Goal: Information Seeking & Learning: Understand process/instructions

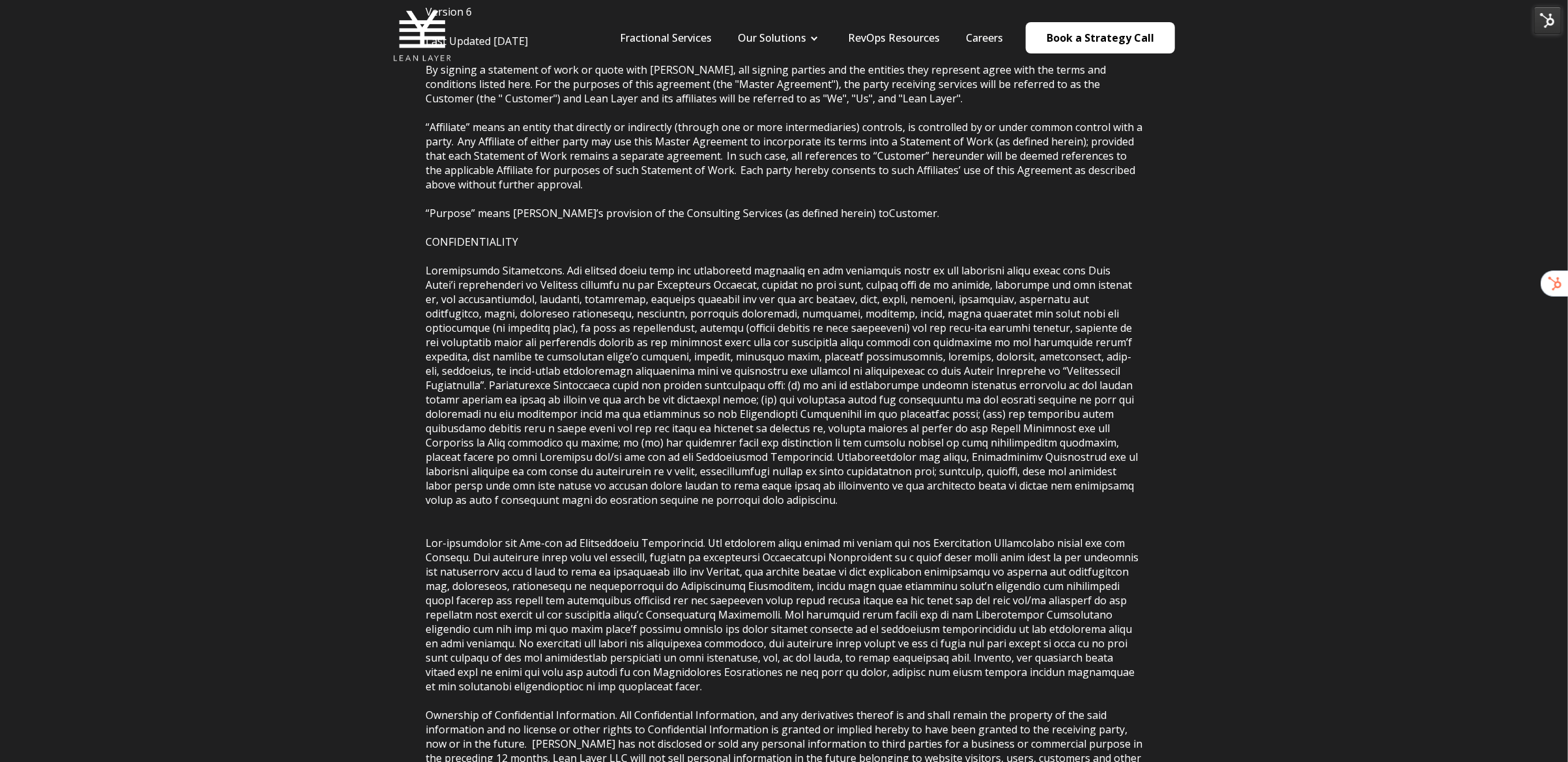
scroll to position [334, 0]
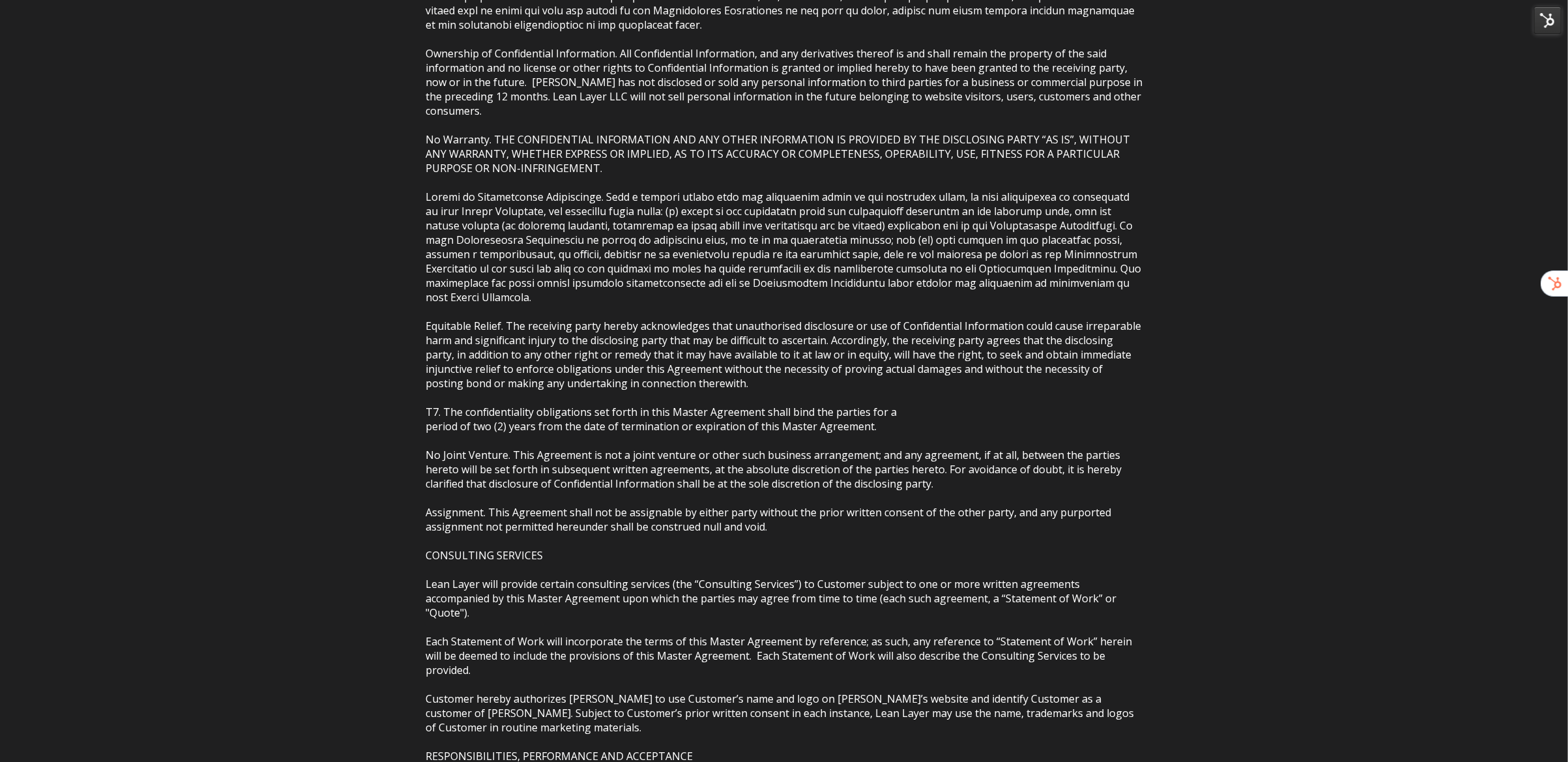
click at [496, 386] on p "By signing a statement of work or quote with [PERSON_NAME], all signing parties…" at bounding box center [783, 110] width 717 height 1419
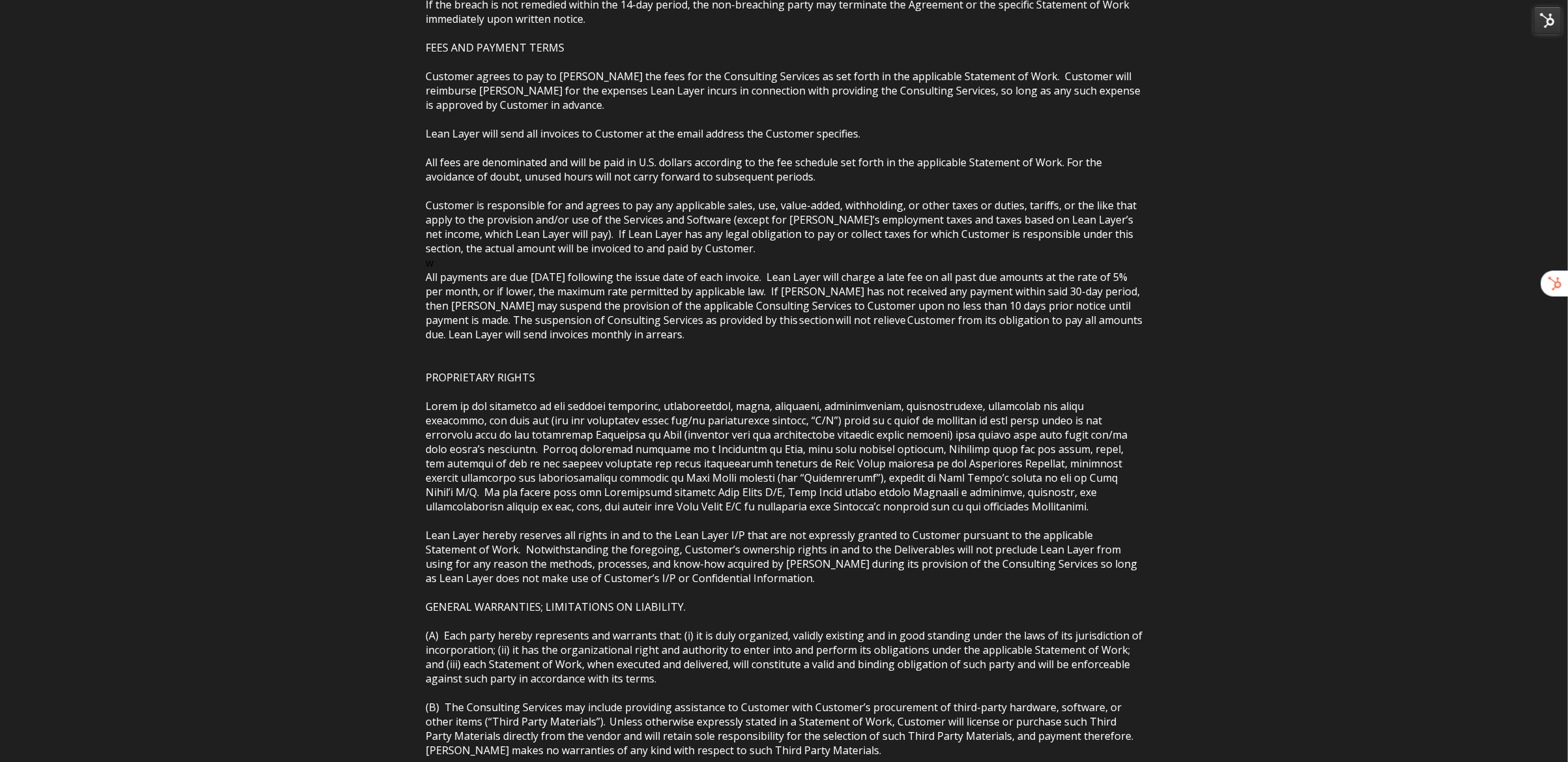
scroll to position [2822, 0]
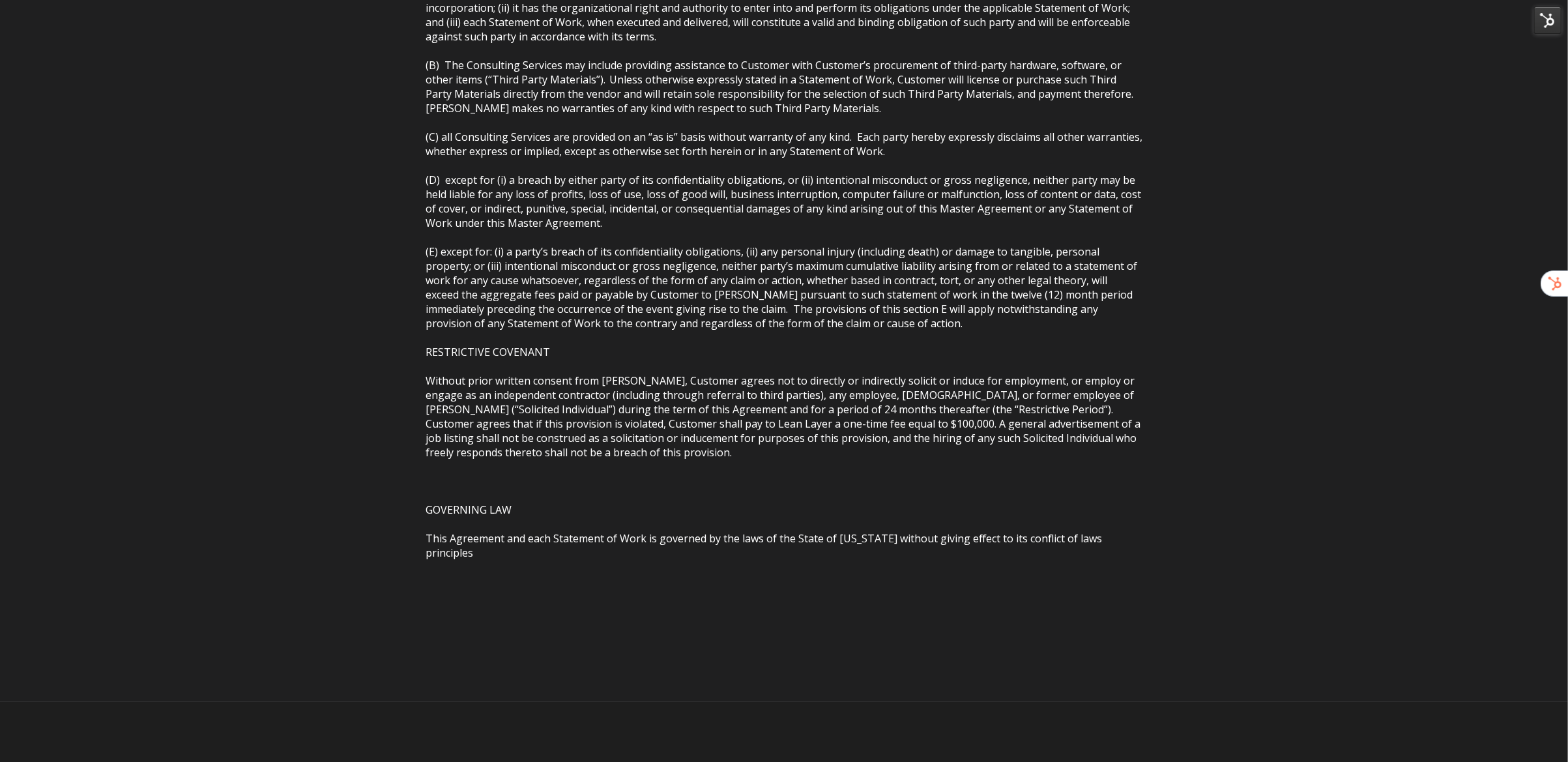
click at [634, 370] on span "(E) except for: (i) a party’s breach of its confidentiality obligations, (ii) a…" at bounding box center [783, 352] width 715 height 215
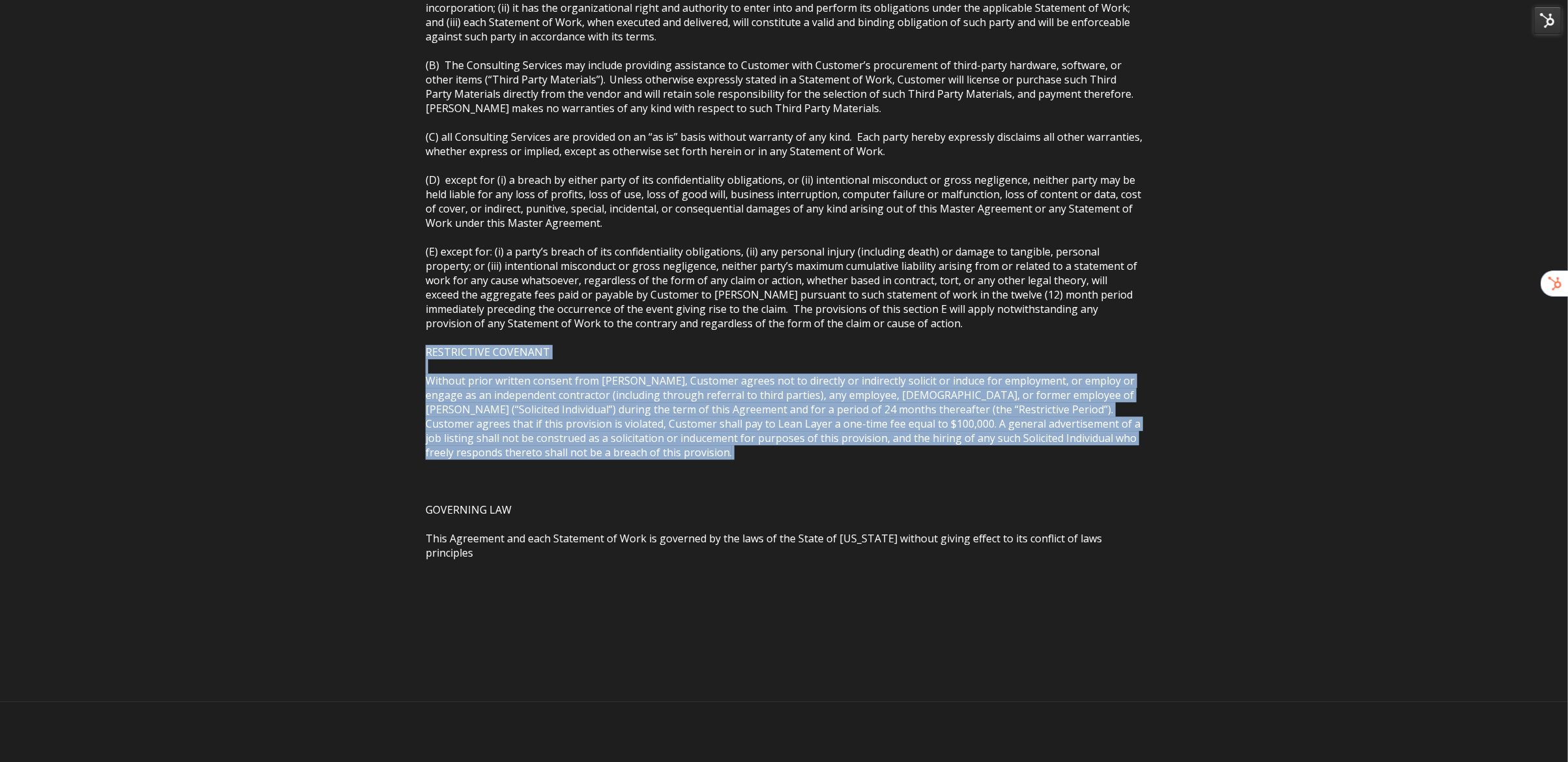
drag, startPoint x: 687, startPoint y: 418, endPoint x: 403, endPoint y: 307, distance: 304.9
copy span "RESTRICTIVE COVENANT Without prior written consent from [PERSON_NAME], Customer…"
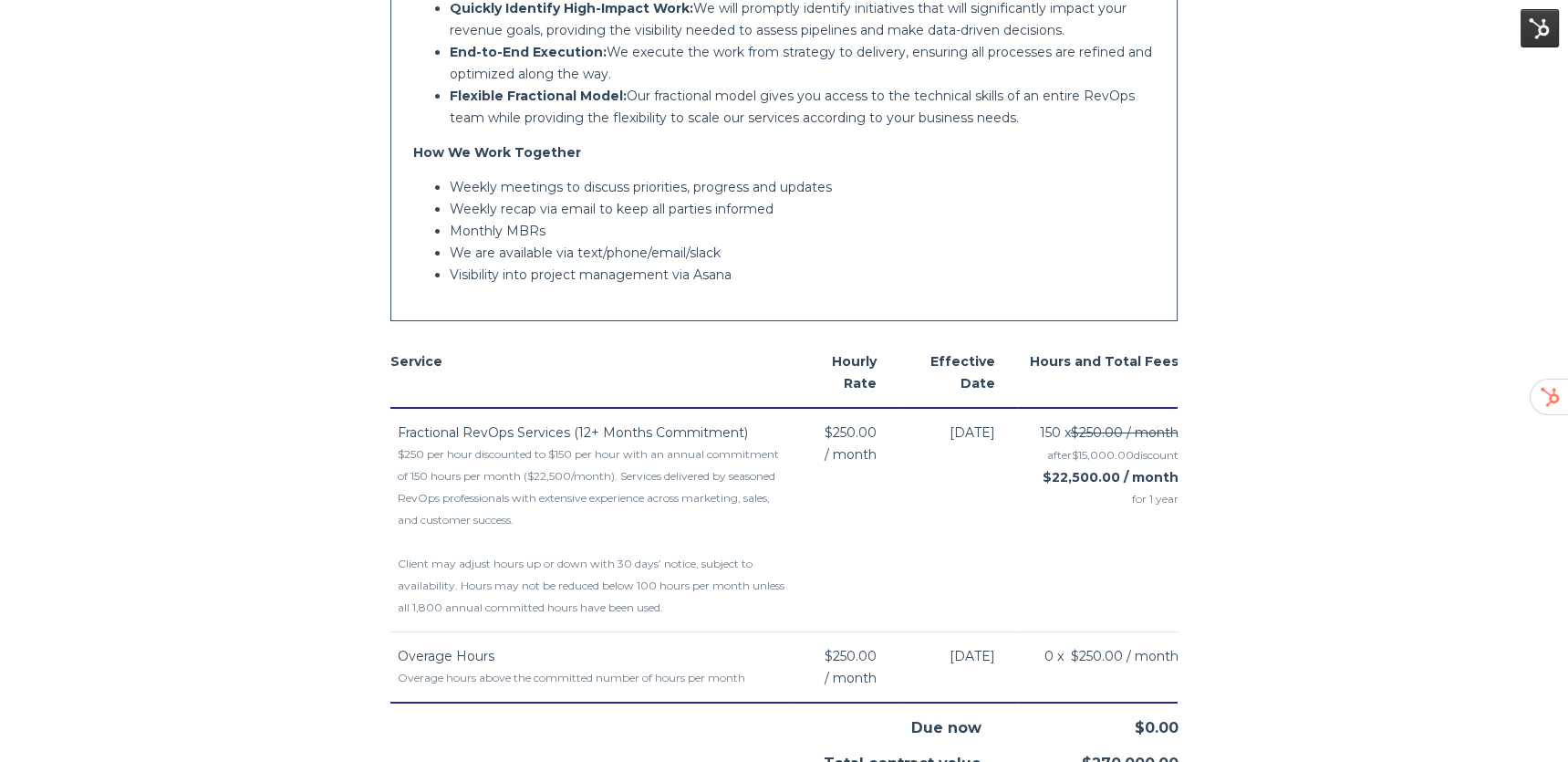
scroll to position [701, 0]
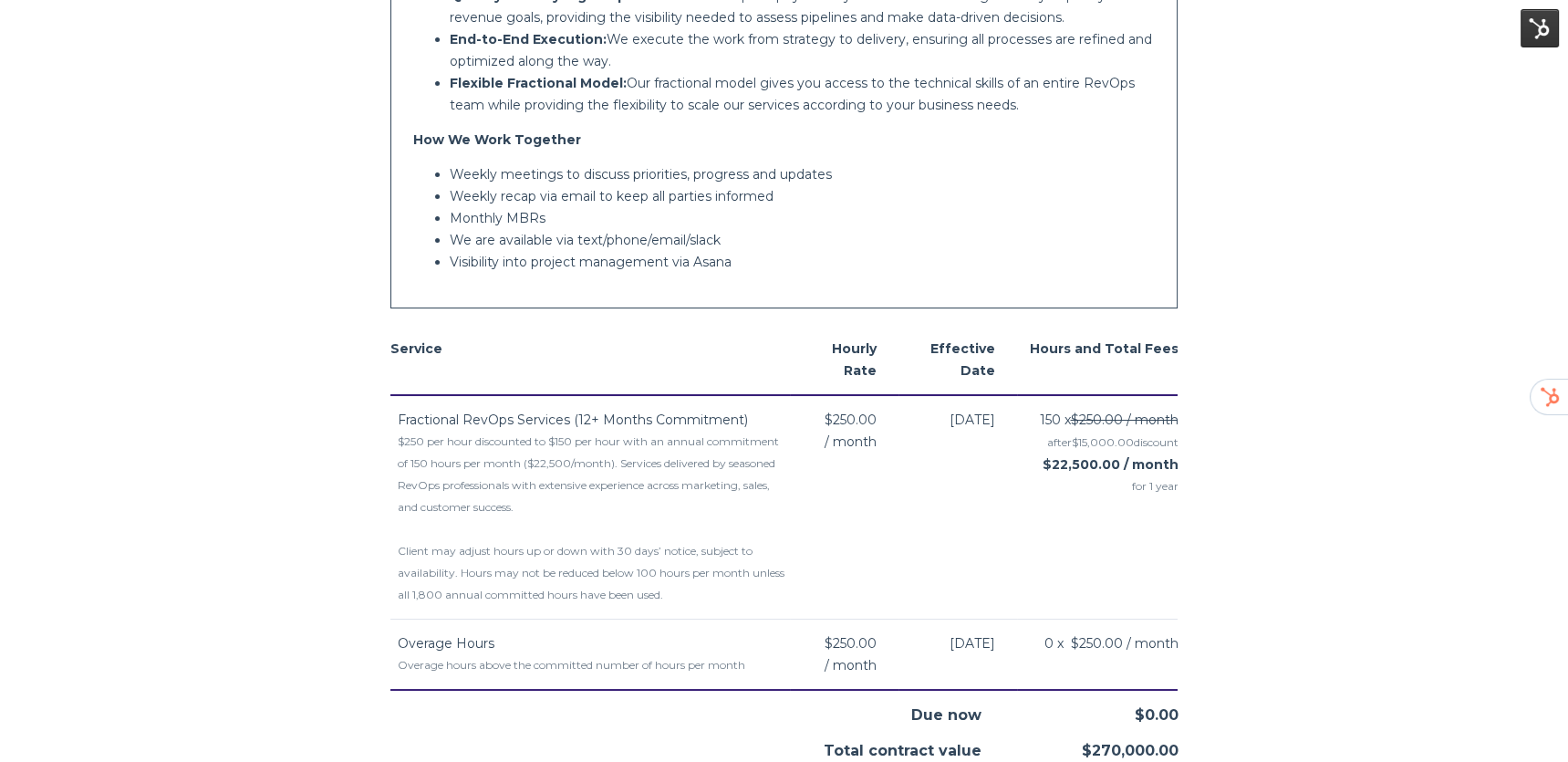
click at [650, 442] on div "$250 per hour discounted to $150 per hour with an annual commitment of 150 hour…" at bounding box center [594, 518] width 393 height 175
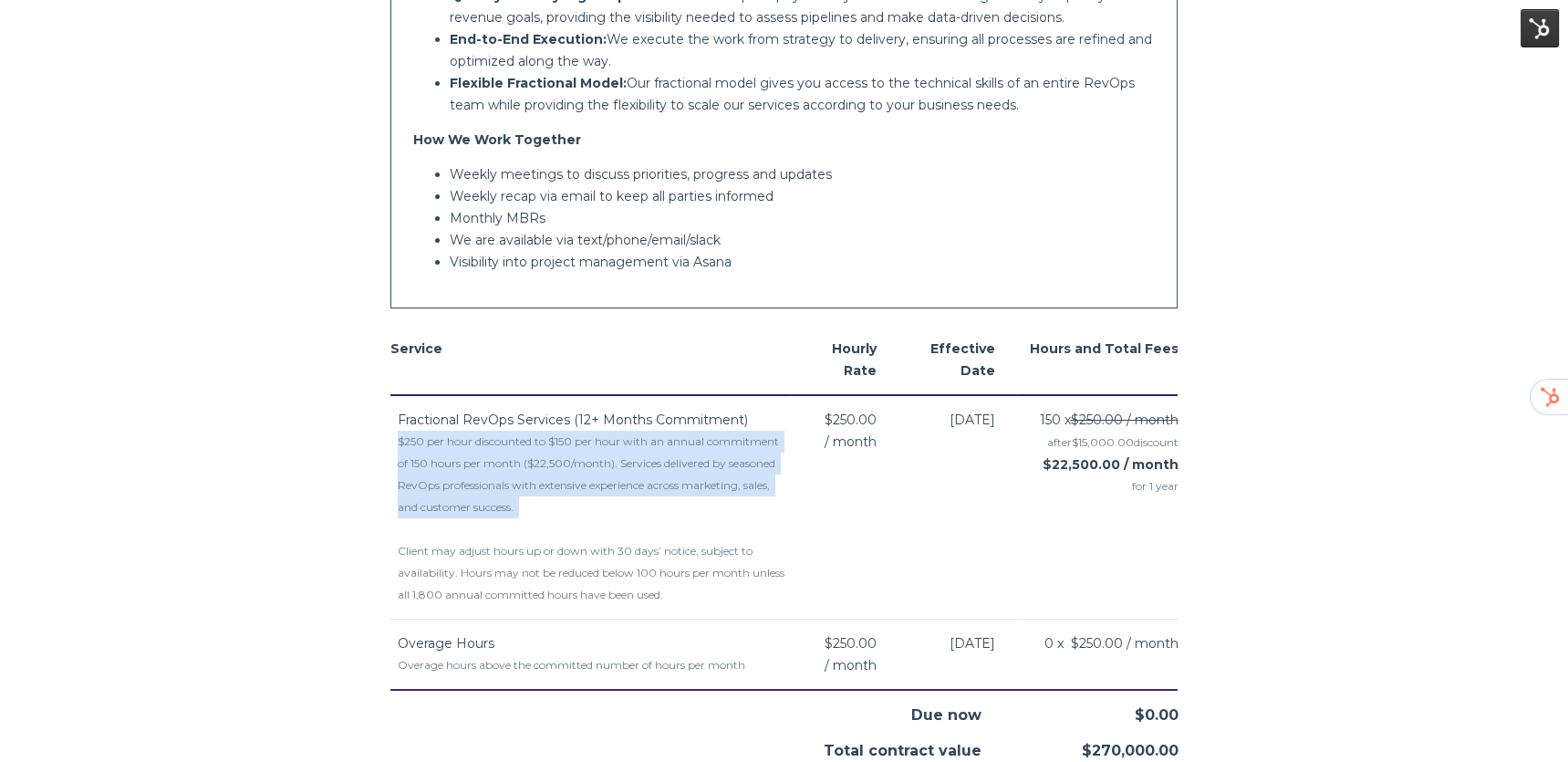
click at [650, 442] on div "$250 per hour discounted to $150 per hour with an annual commitment of 150 hour…" at bounding box center [594, 518] width 393 height 175
click at [587, 466] on div "$250 per hour discounted to $150 per hour with an annual commitment of 150 hour…" at bounding box center [594, 518] width 393 height 175
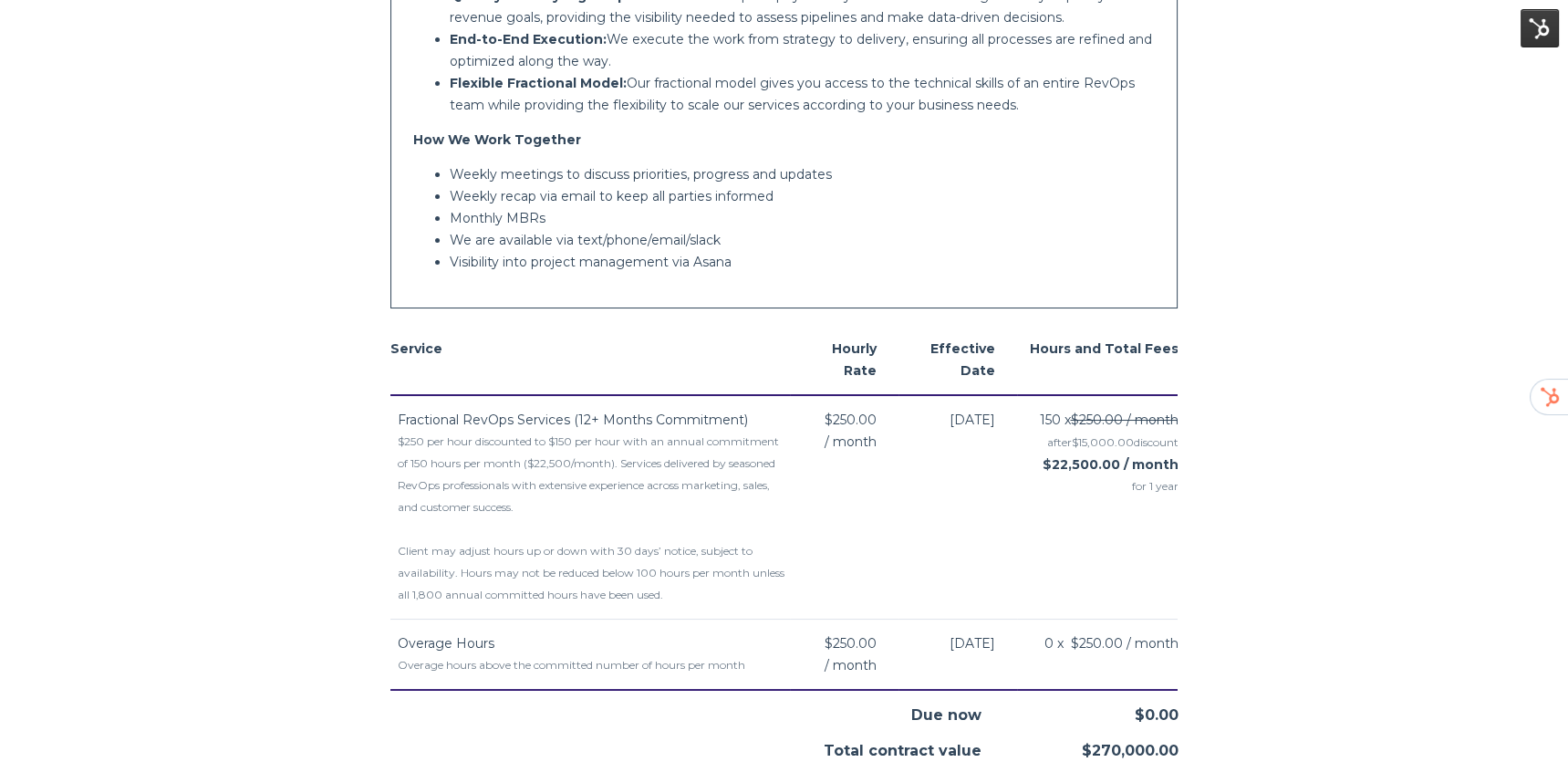
click at [480, 437] on div "$250 per hour discounted to $150 per hour with an annual commitment of 150 hour…" at bounding box center [594, 518] width 393 height 175
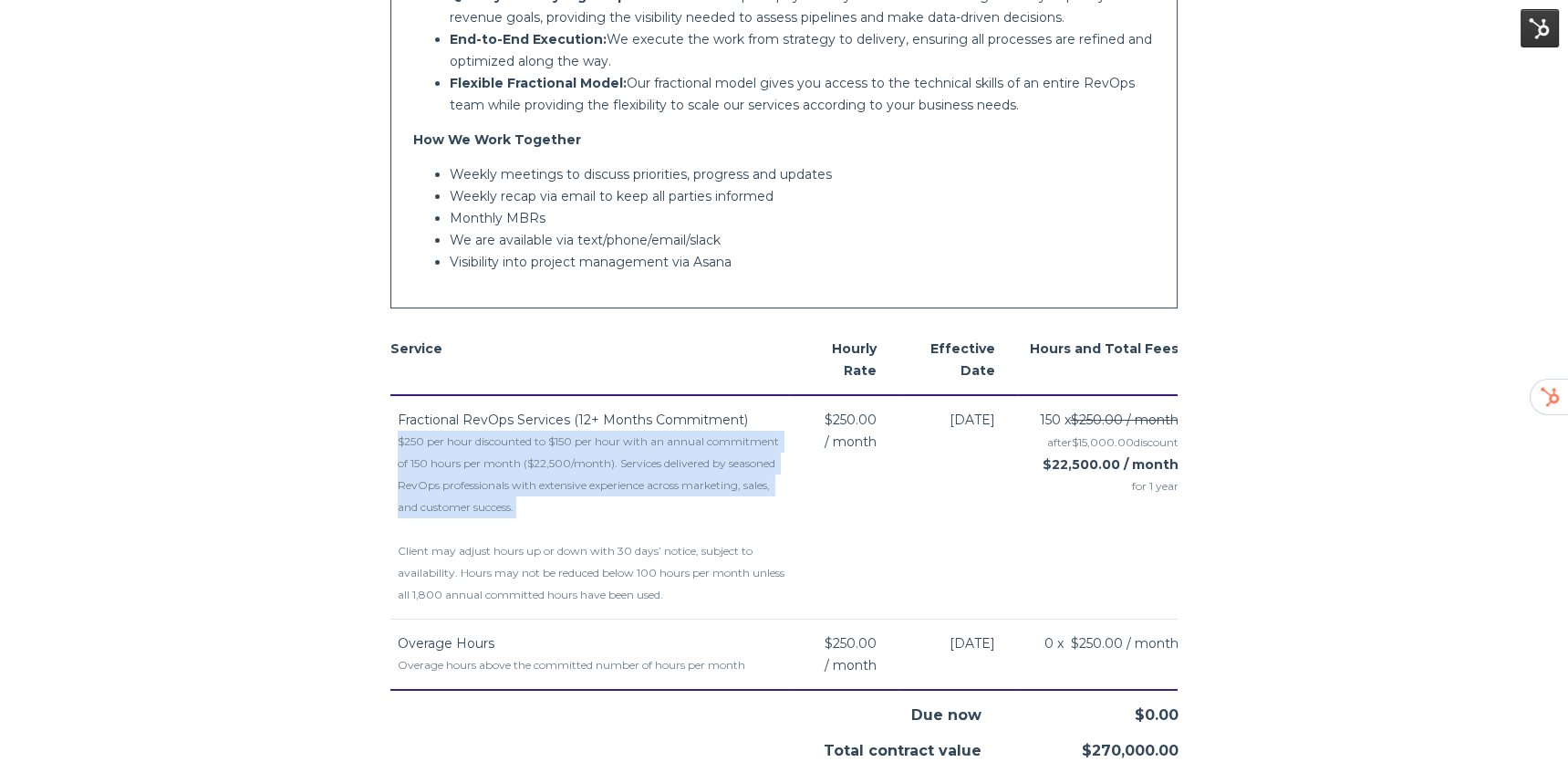
drag, startPoint x: 531, startPoint y: 483, endPoint x: 393, endPoint y: 425, distance: 149.7
click at [393, 425] on td "Fractional RevOps Services (12+ Months Commitment) $250 per hour discounted to …" at bounding box center [591, 507] width 400 height 225
copy div "$250 per hour discounted to $150 per hour with an annual commitment of 150 hour…"
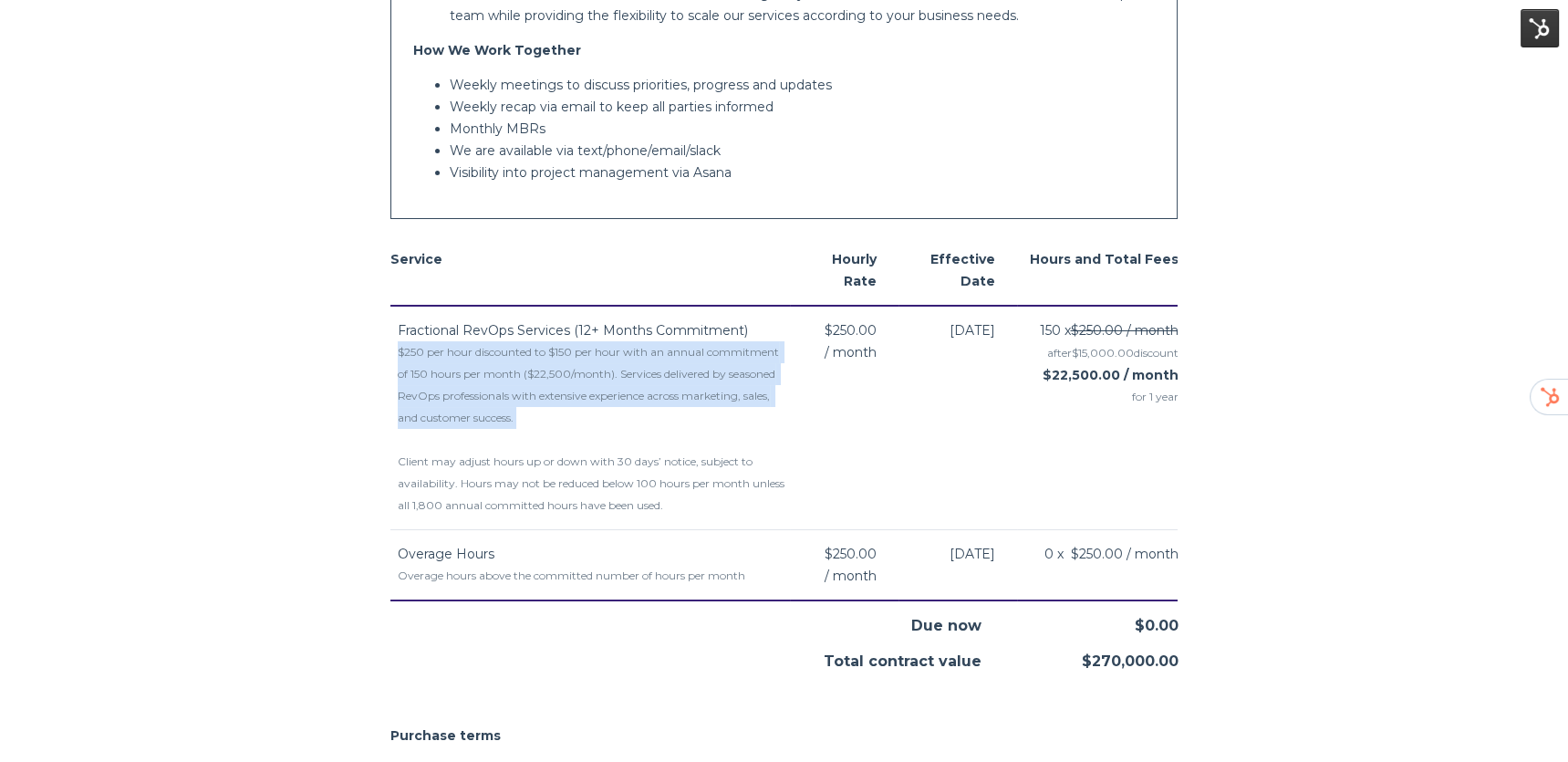
scroll to position [792, 0]
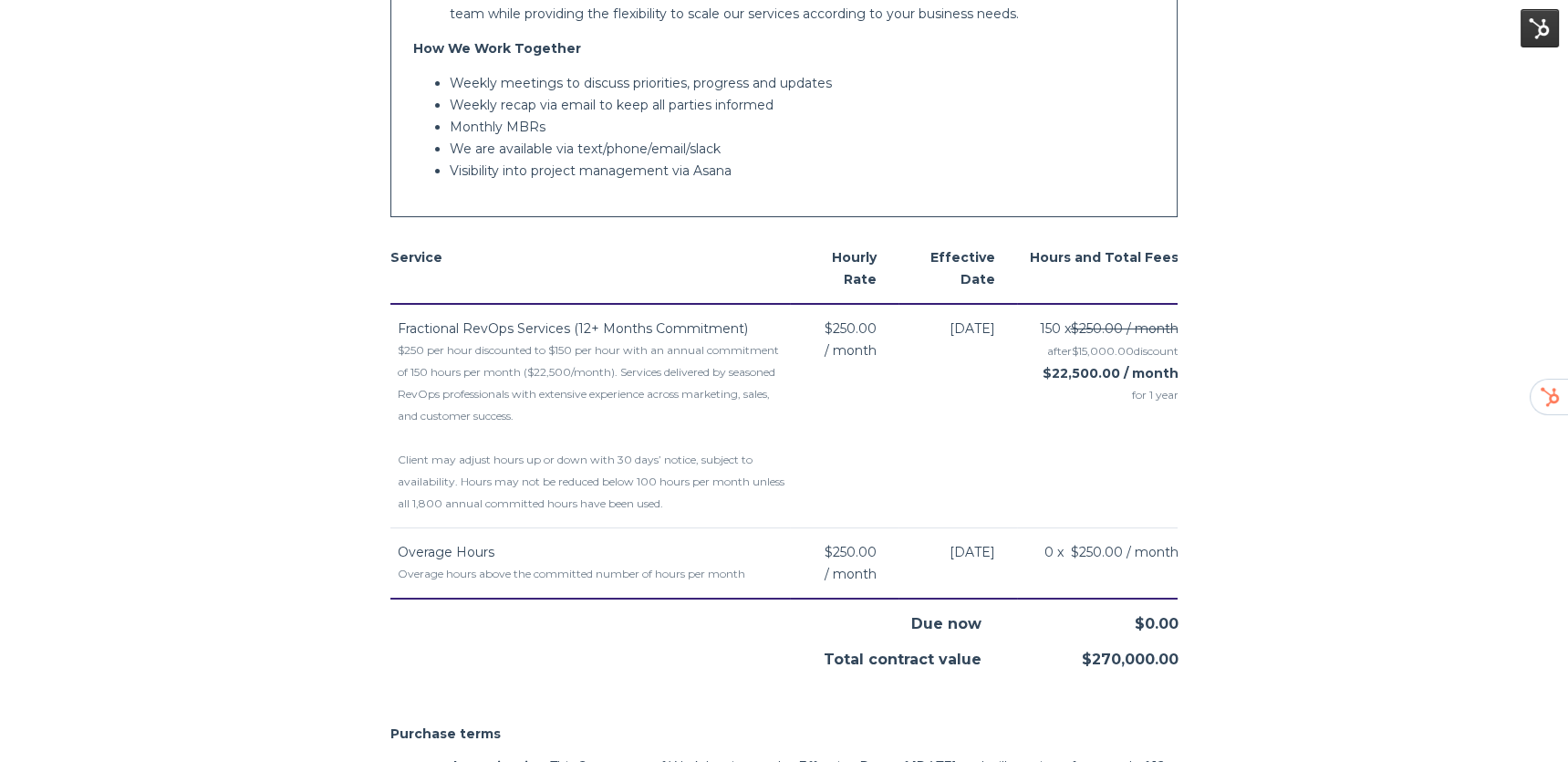
drag, startPoint x: 491, startPoint y: 461, endPoint x: 510, endPoint y: 466, distance: 19.6
click at [491, 461] on div "$250 per hour discounted to $150 per hour with an annual commitment of 150 hour…" at bounding box center [594, 427] width 393 height 175
click at [522, 442] on div "$250 per hour discounted to $150 per hour with an annual commitment of 150 hour…" at bounding box center [594, 427] width 393 height 175
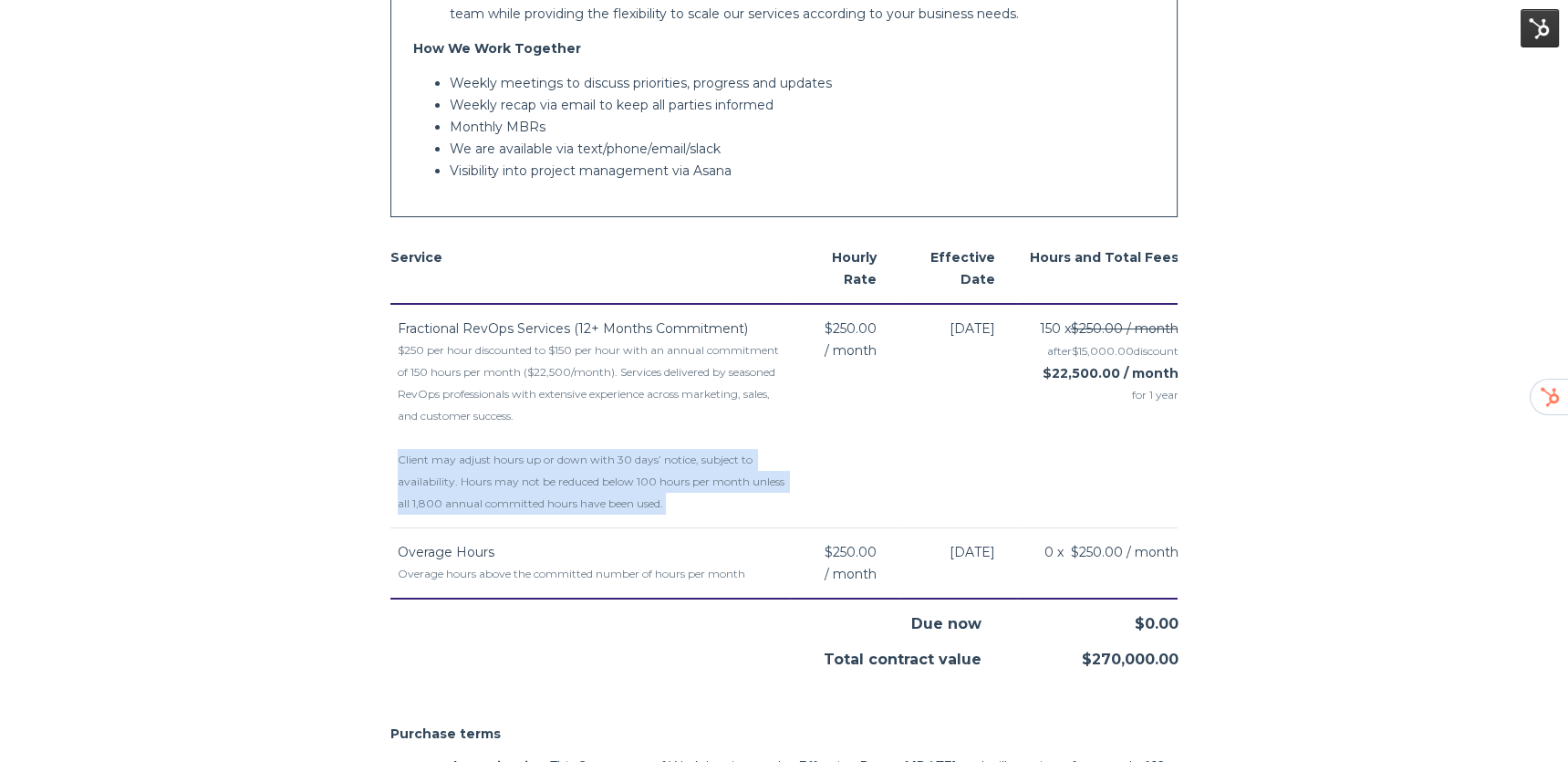
click at [522, 442] on div "$250 per hour discounted to $150 per hour with an annual commitment of 150 hour…" at bounding box center [594, 427] width 393 height 175
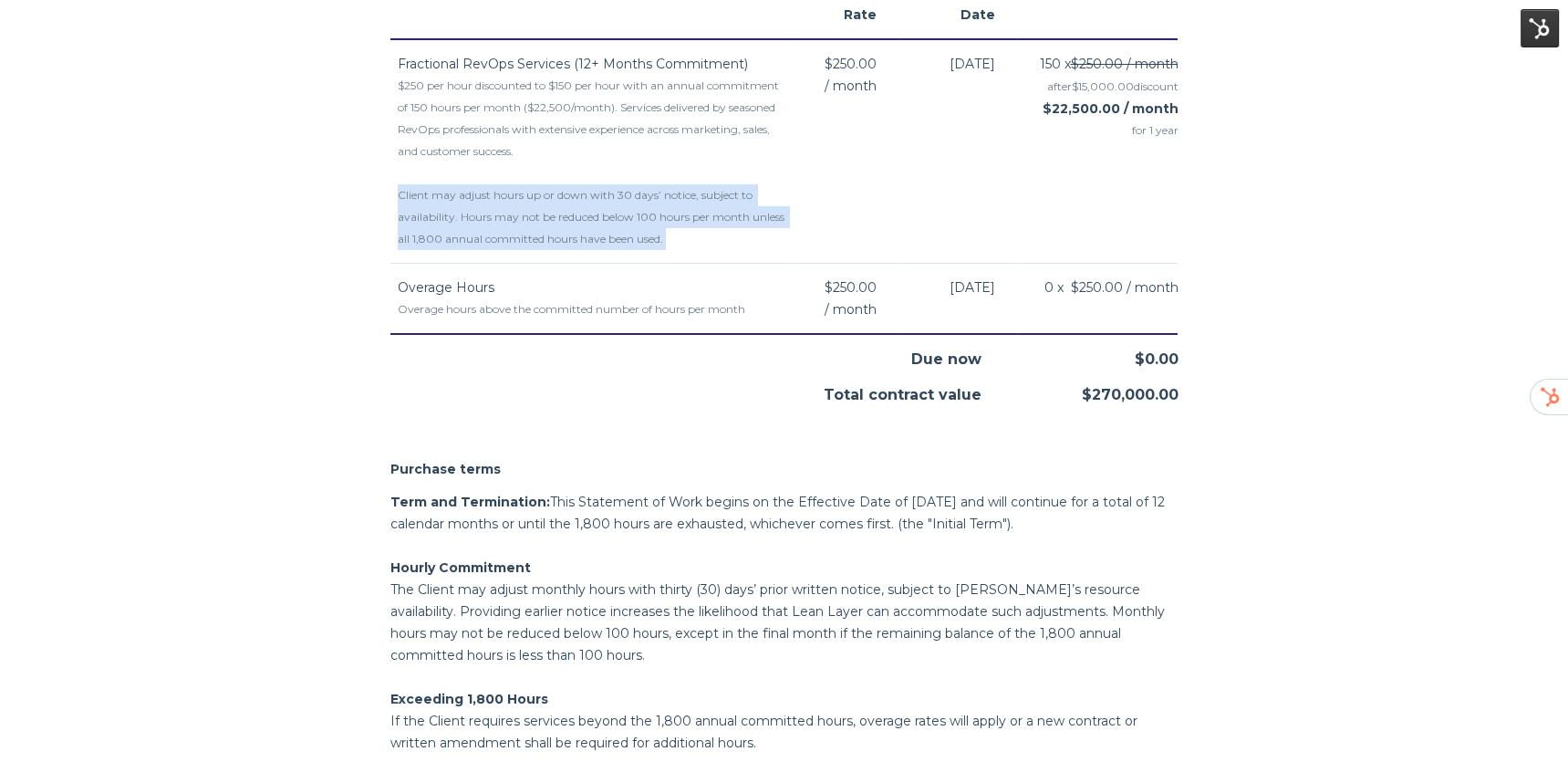
scroll to position [1059, 0]
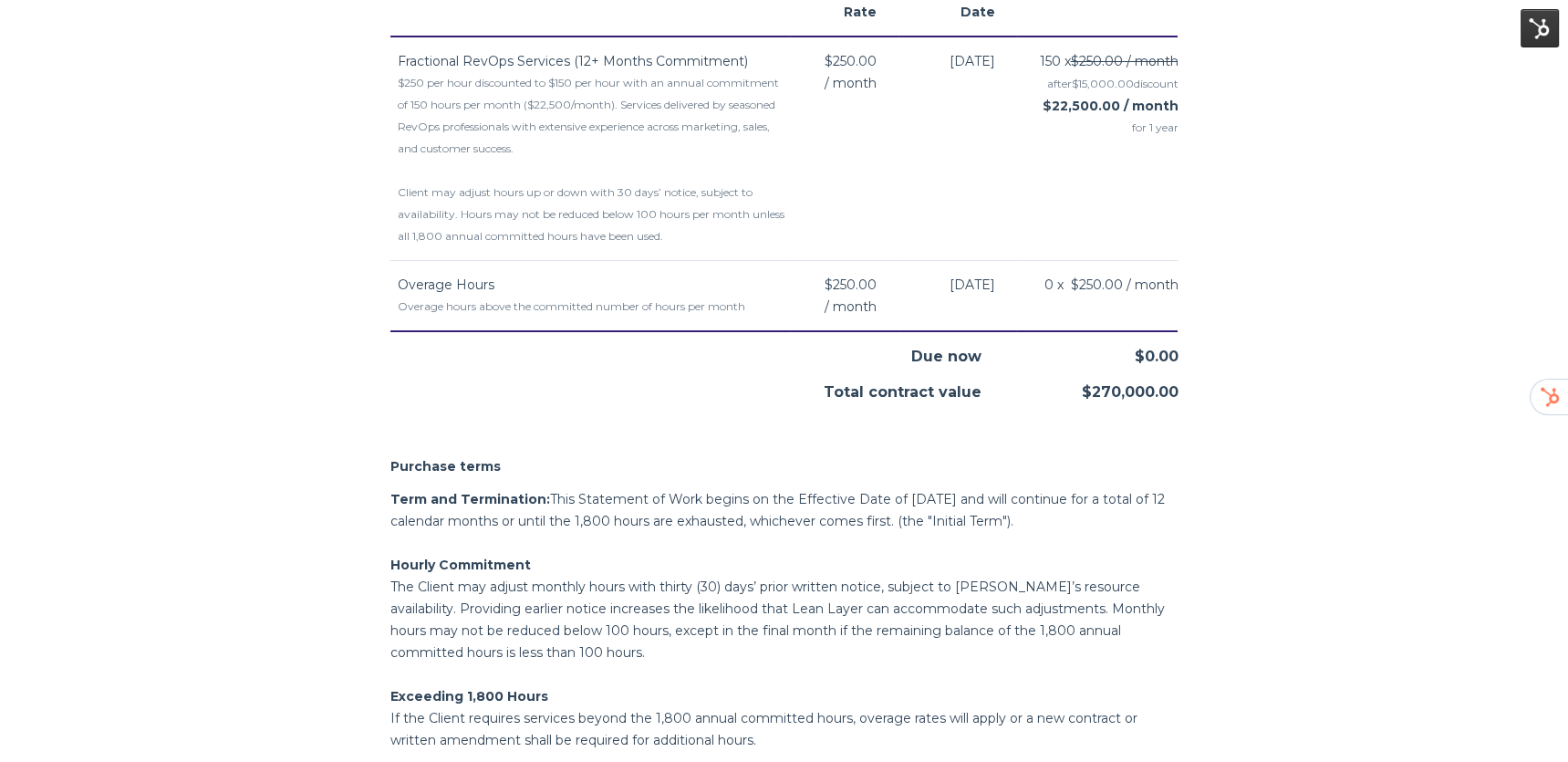
click at [550, 456] on h2 "Purchase terms" at bounding box center [784, 467] width 788 height 22
click at [507, 491] on span "Term and Termination:" at bounding box center [470, 499] width 159 height 17
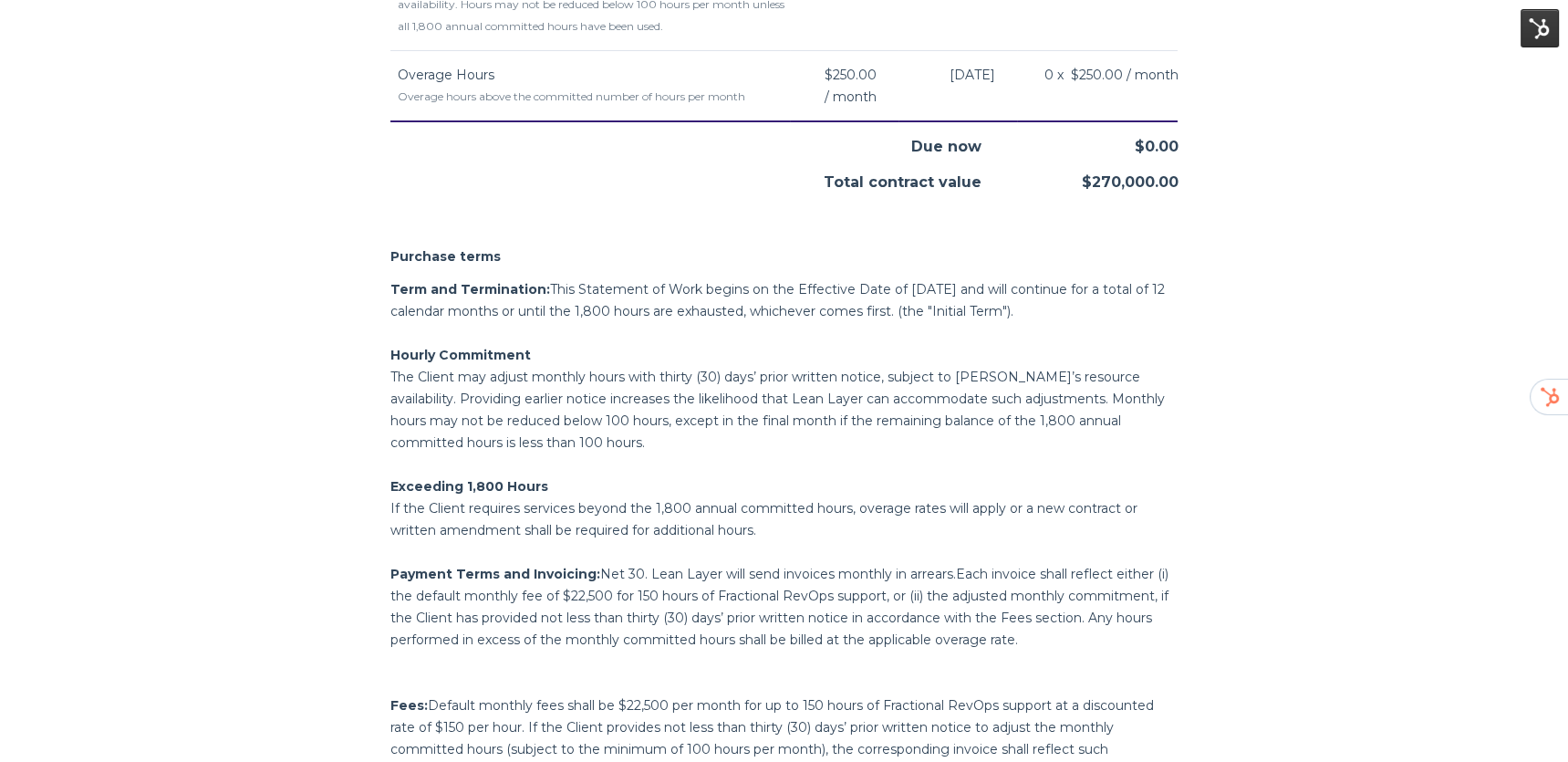
scroll to position [1271, 0]
click at [559, 367] on p "The Client may adjust monthly hours with thirty (30) days’ prior written notice…" at bounding box center [784, 408] width 788 height 87
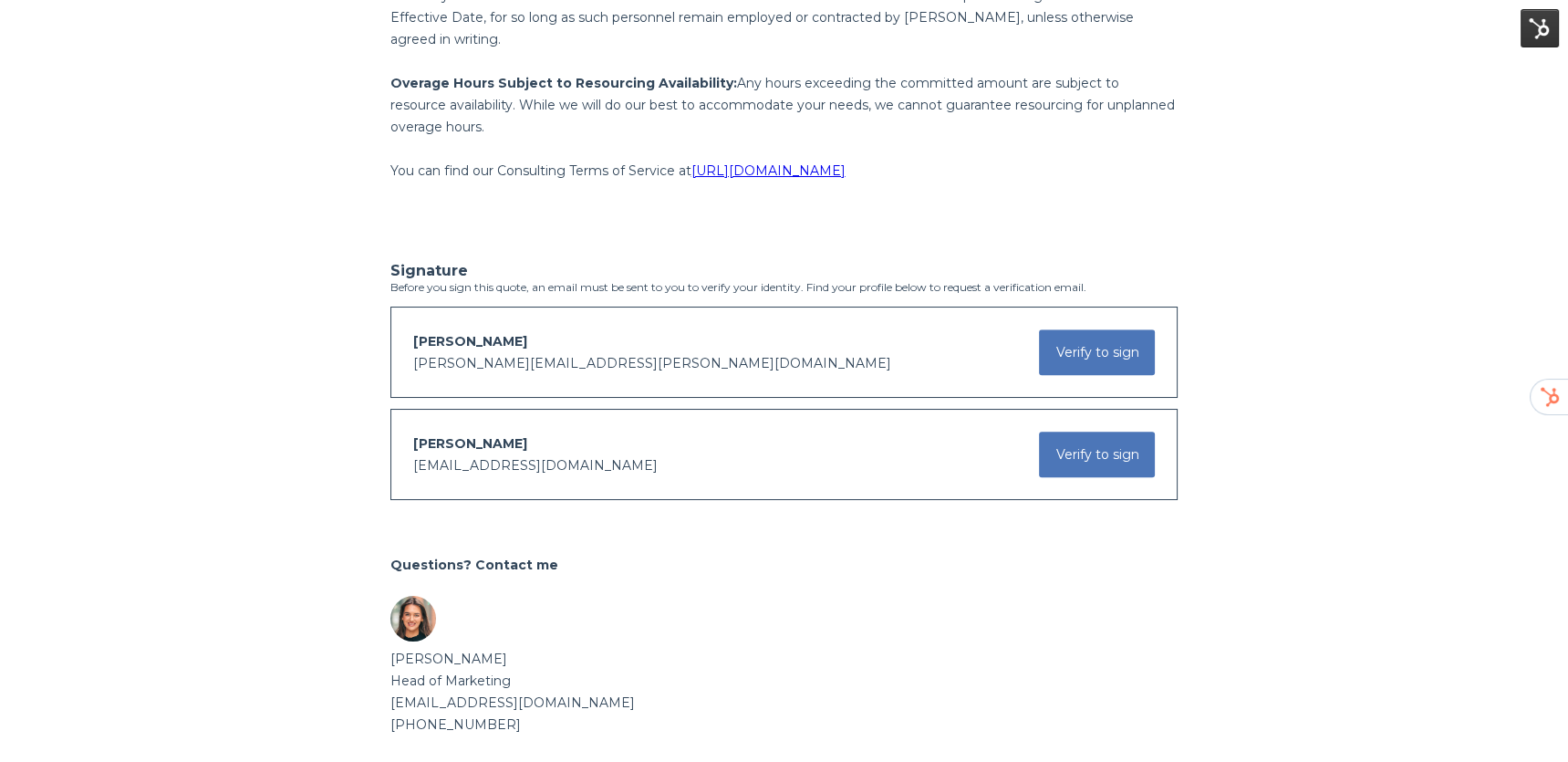
scroll to position [2309, 0]
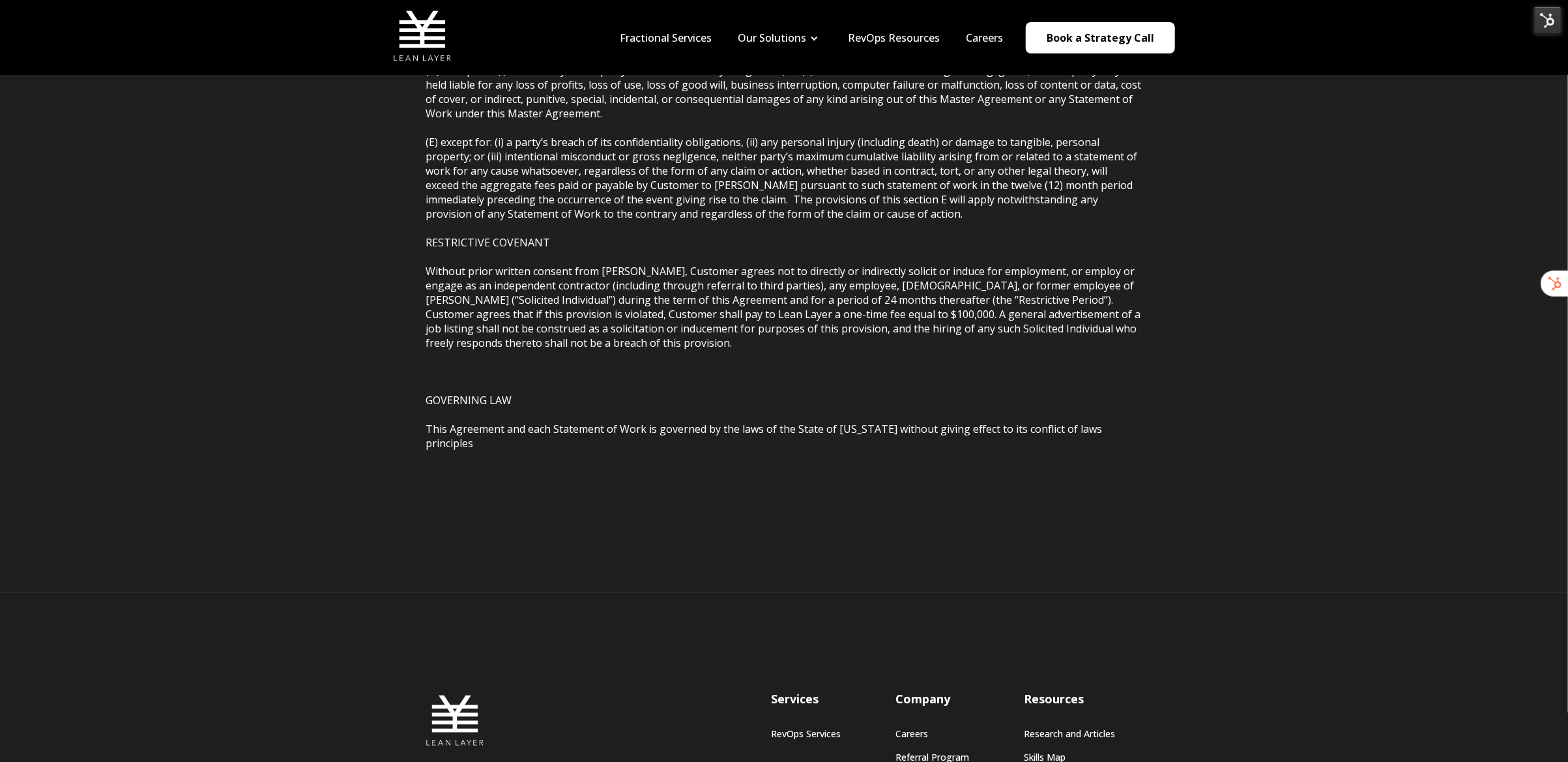
scroll to position [2933, 0]
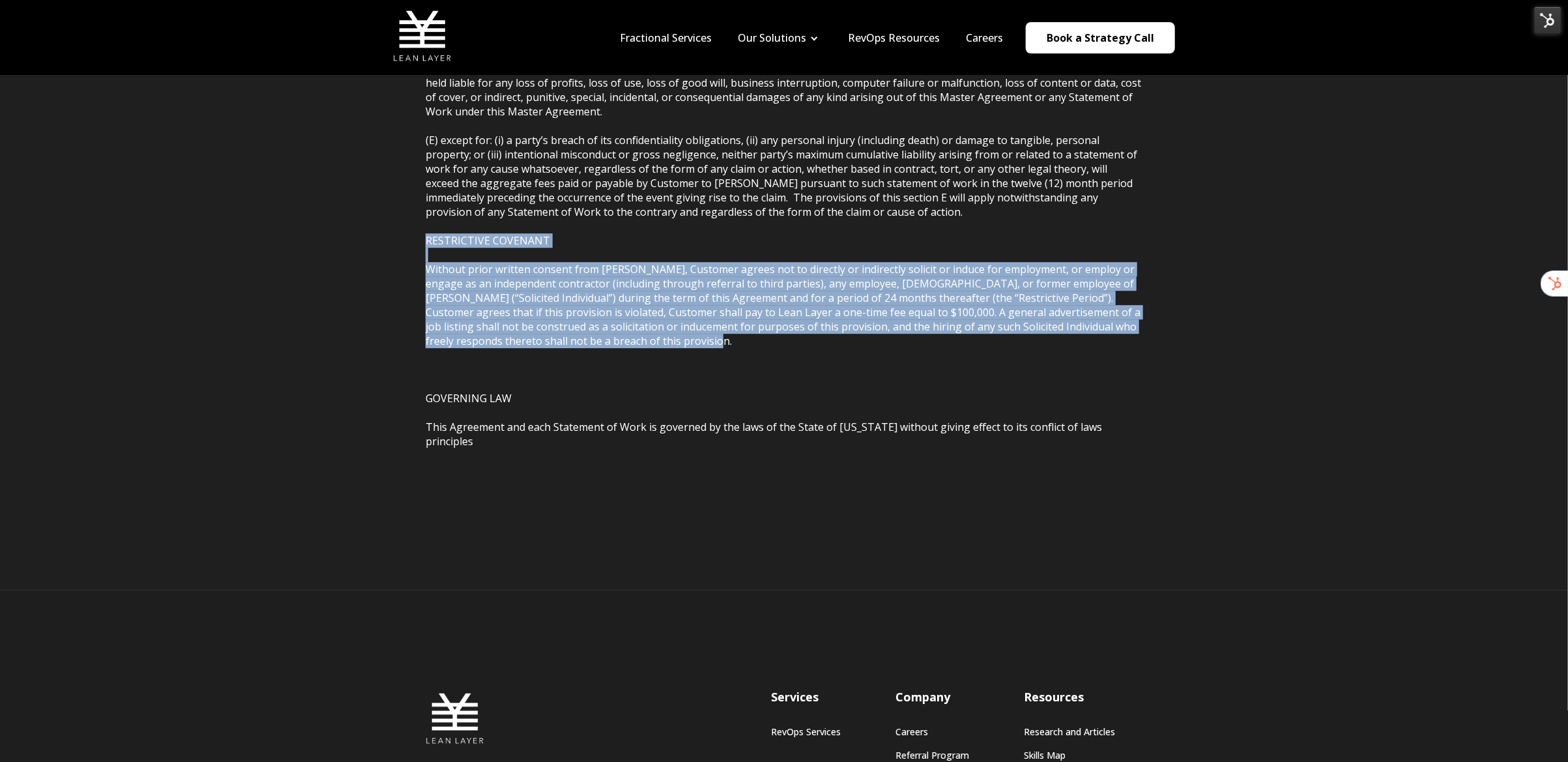
drag, startPoint x: 675, startPoint y: 298, endPoint x: 389, endPoint y: 201, distance: 302.0
copy span "RESTRICTIVE COVENANT Without prior written consent from [PERSON_NAME], Customer…"
